Goal: Task Accomplishment & Management: Manage account settings

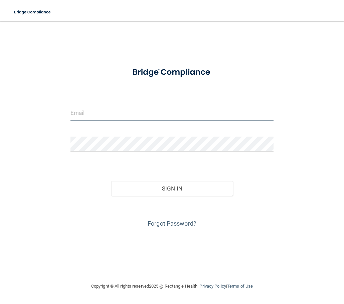
click at [148, 116] on input "email" at bounding box center [172, 112] width 203 height 15
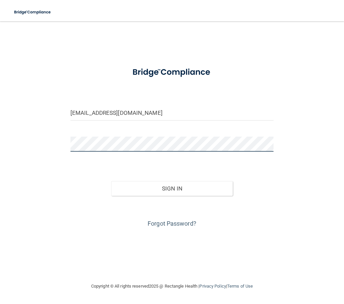
click at [111, 181] on button "Sign In" at bounding box center [172, 188] width 122 height 15
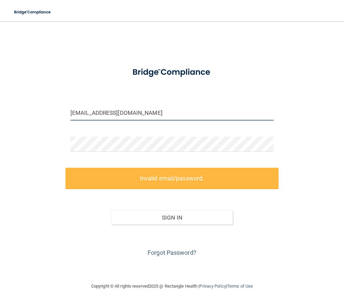
click at [153, 109] on input "[EMAIL_ADDRESS][DOMAIN_NAME]" at bounding box center [172, 112] width 203 height 15
drag, startPoint x: 285, startPoint y: 172, endPoint x: 165, endPoint y: 125, distance: 129.2
click at [165, 125] on div "[EMAIL_ADDRESS][DOMAIN_NAME] Invalid email/password. You don't have permission …" at bounding box center [172, 151] width 318 height 247
drag, startPoint x: 165, startPoint y: 125, endPoint x: 145, endPoint y: 108, distance: 26.5
click at [145, 108] on input "[EMAIL_ADDRESS][DOMAIN_NAME]" at bounding box center [172, 112] width 203 height 15
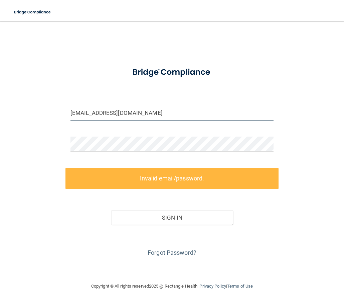
drag, startPoint x: 145, startPoint y: 108, endPoint x: 136, endPoint y: 110, distance: 8.9
click at [136, 110] on input "[EMAIL_ADDRESS][DOMAIN_NAME]" at bounding box center [172, 112] width 203 height 15
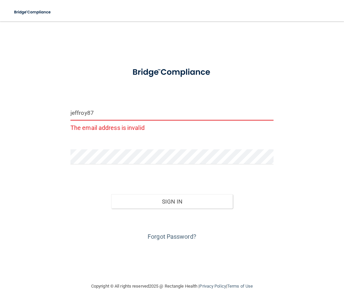
type input "[EMAIL_ADDRESS][DOMAIN_NAME]"
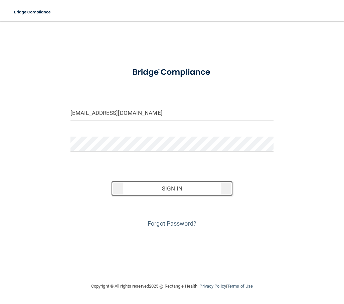
click at [153, 184] on button "Sign In" at bounding box center [172, 188] width 122 height 15
